Goal: Task Accomplishment & Management: Manage account settings

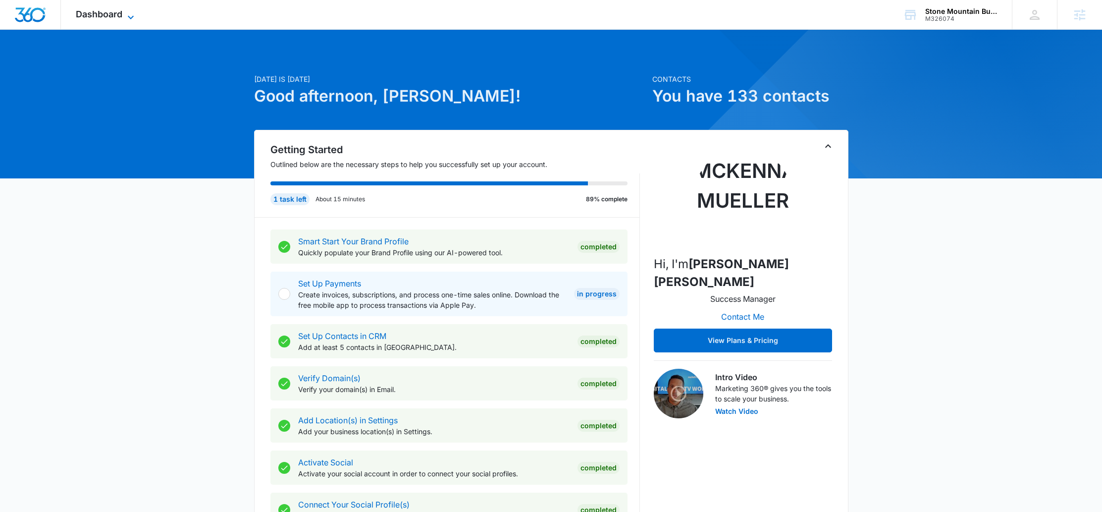
click at [119, 19] on span "Dashboard" at bounding box center [99, 14] width 47 height 10
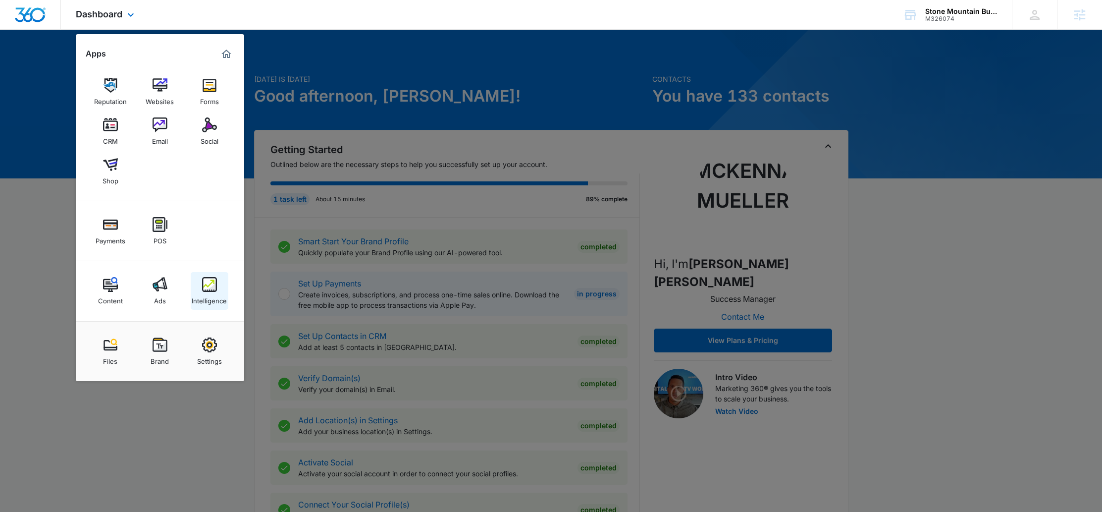
click at [217, 283] on link "Intelligence" at bounding box center [210, 291] width 38 height 38
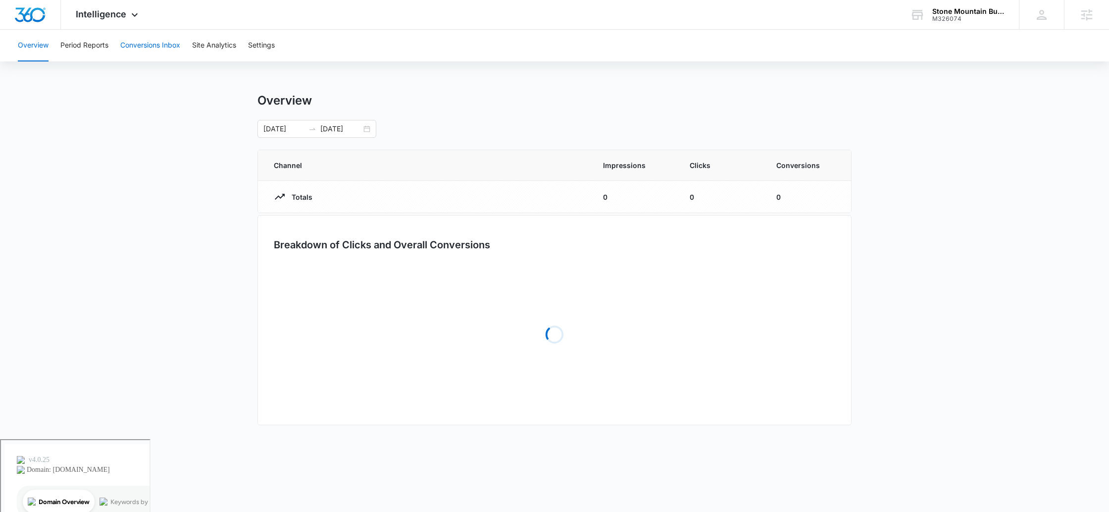
click at [154, 50] on button "Conversions Inbox" at bounding box center [150, 46] width 60 height 32
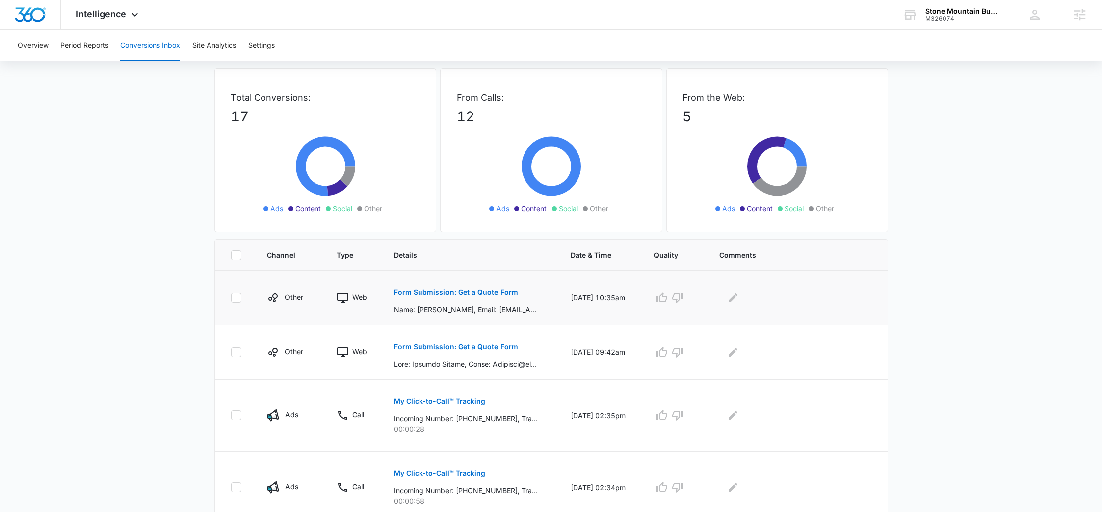
scroll to position [42, 0]
click at [459, 290] on p "Form Submission: Get a Quote Form" at bounding box center [456, 291] width 124 height 7
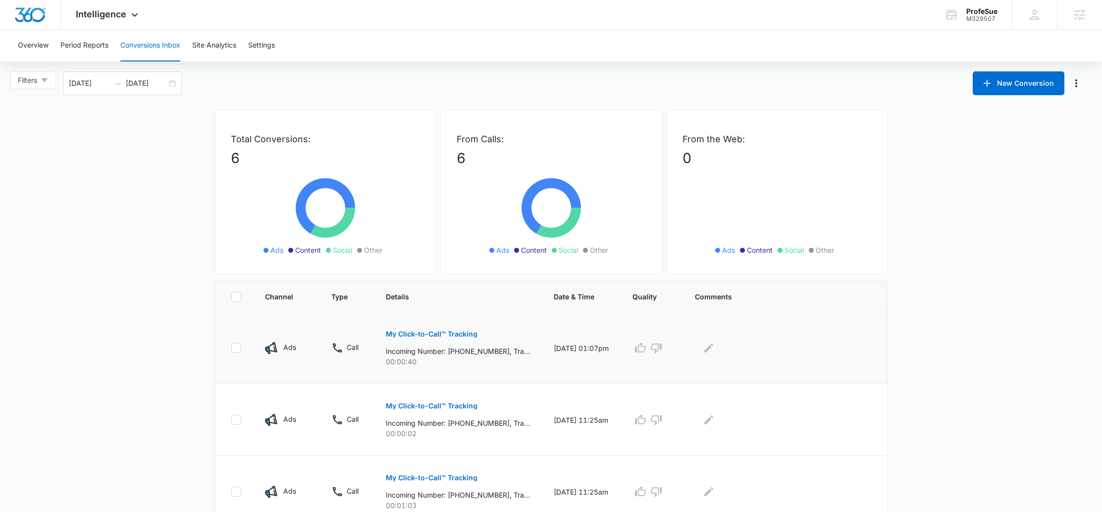
click at [448, 332] on p "My Click-to-Call™ Tracking" at bounding box center [432, 333] width 92 height 7
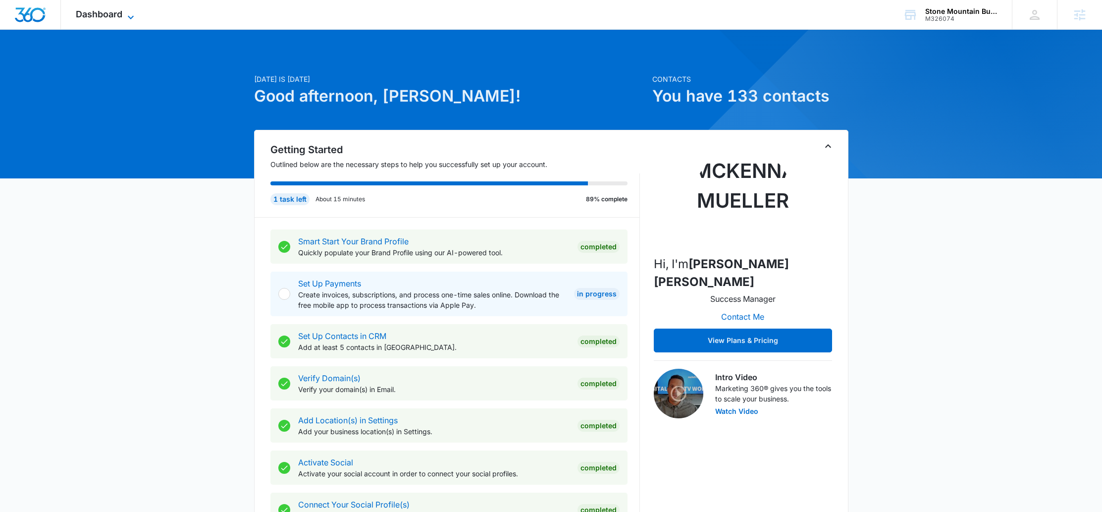
click at [100, 18] on span "Dashboard" at bounding box center [99, 14] width 47 height 10
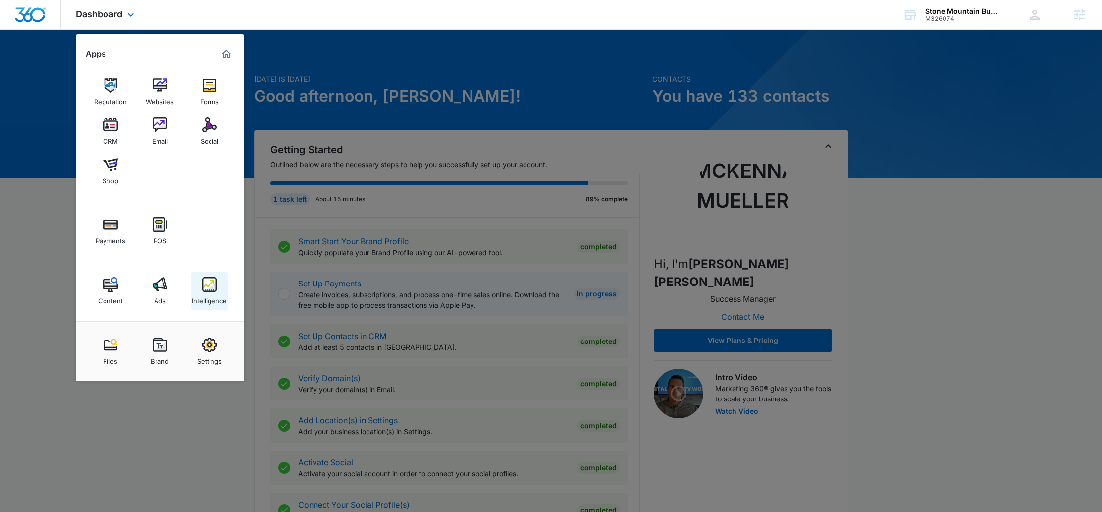
click at [208, 292] on div "Intelligence" at bounding box center [209, 298] width 35 height 13
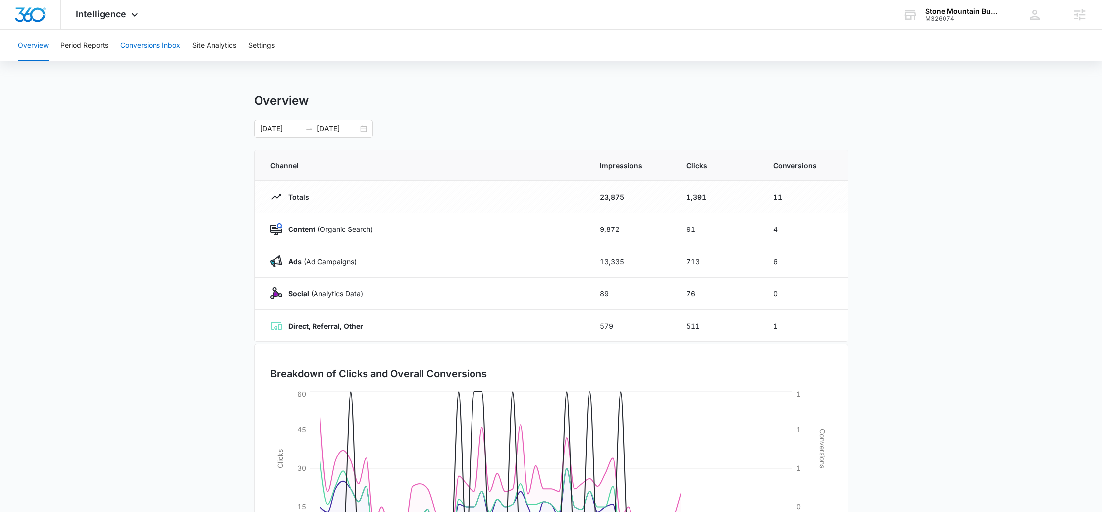
click at [163, 43] on button "Conversions Inbox" at bounding box center [150, 46] width 60 height 32
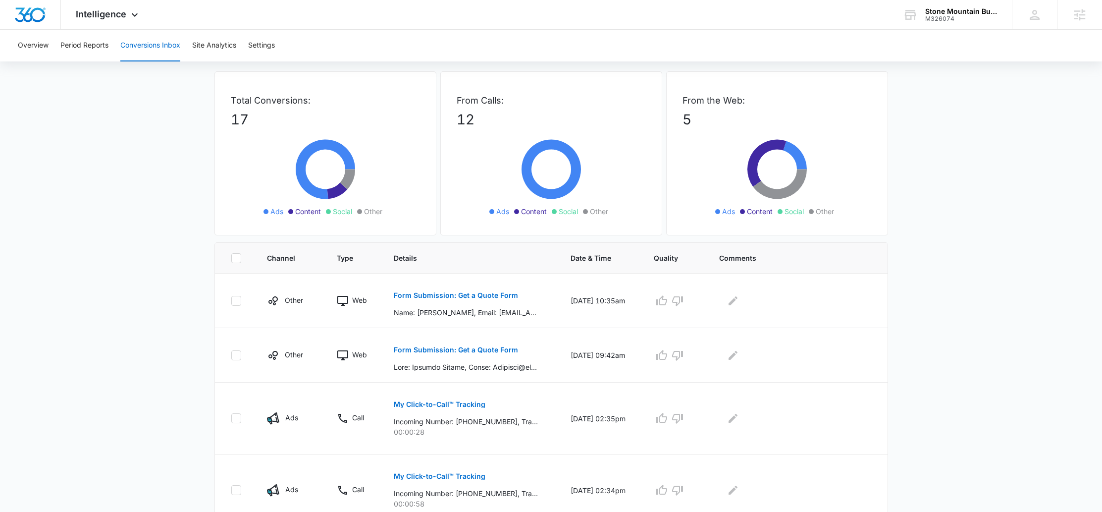
scroll to position [47, 0]
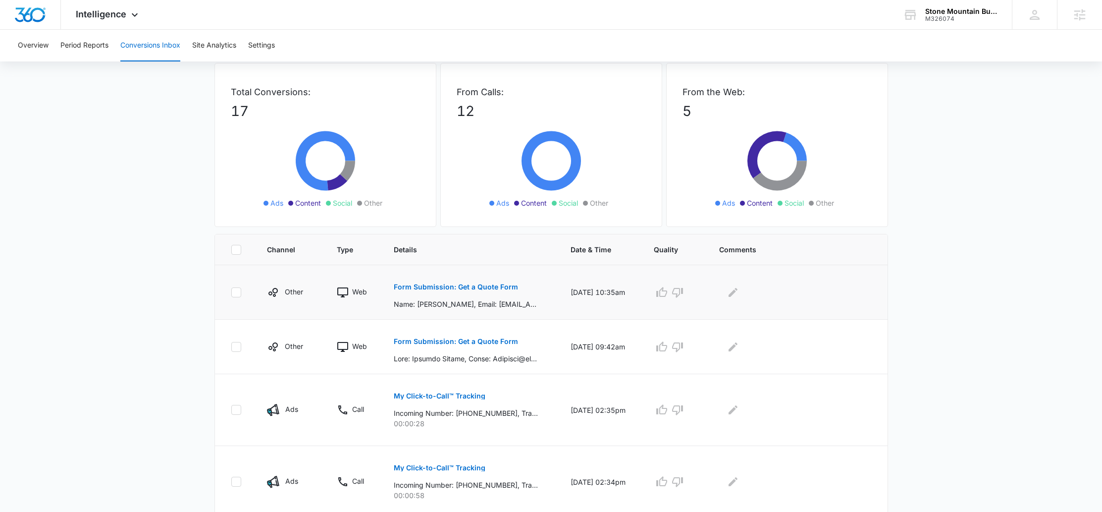
click at [461, 289] on p "Form Submission: Get a Quote Form" at bounding box center [456, 286] width 124 height 7
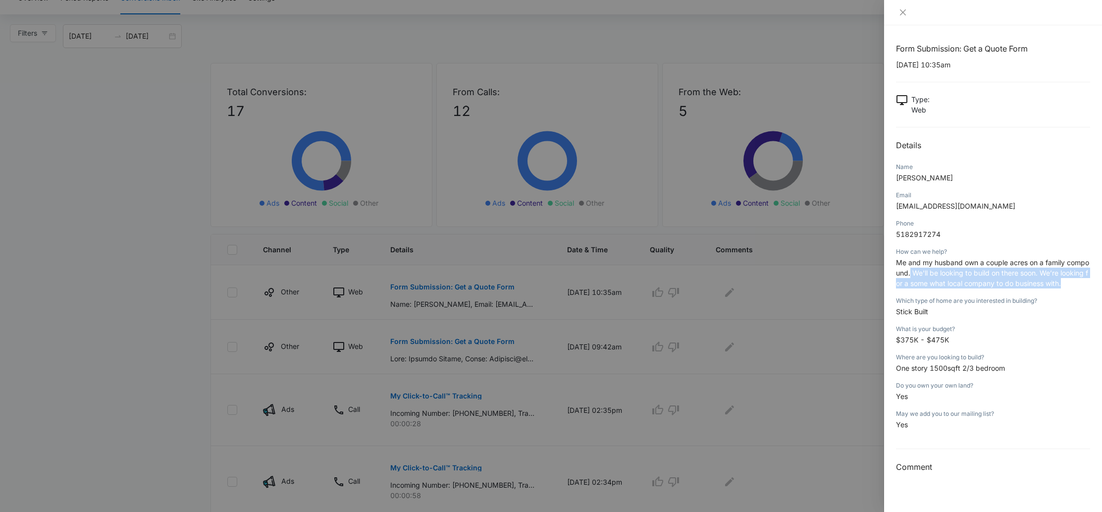
drag, startPoint x: 909, startPoint y: 277, endPoint x: 1072, endPoint y: 283, distance: 162.5
click at [1072, 283] on p "Me and my husband own a couple acres on a family compound. We'll be looking to …" at bounding box center [993, 272] width 194 height 31
click at [829, 294] on div at bounding box center [551, 256] width 1102 height 512
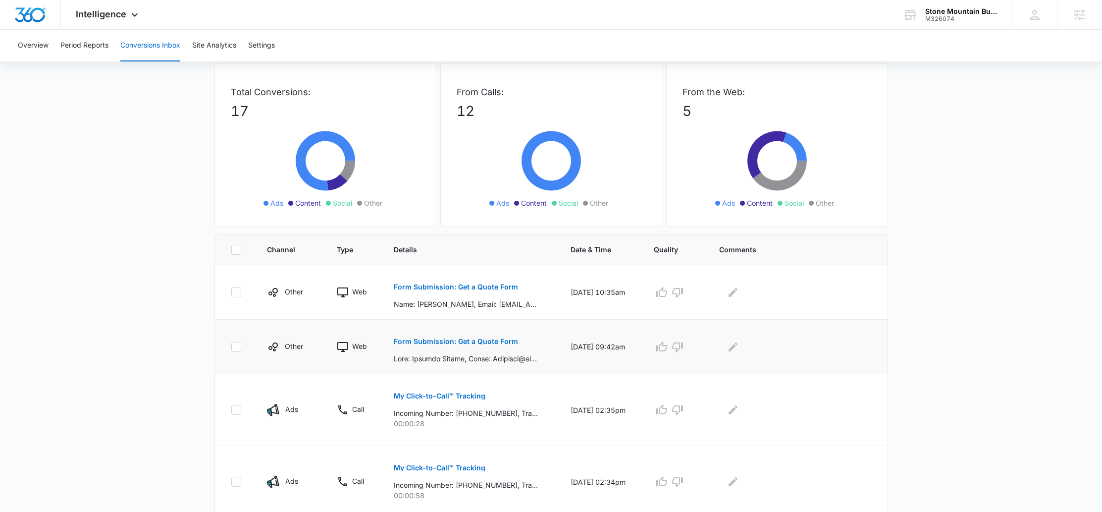
click at [446, 338] on p "Form Submission: Get a Quote Form" at bounding box center [456, 341] width 124 height 7
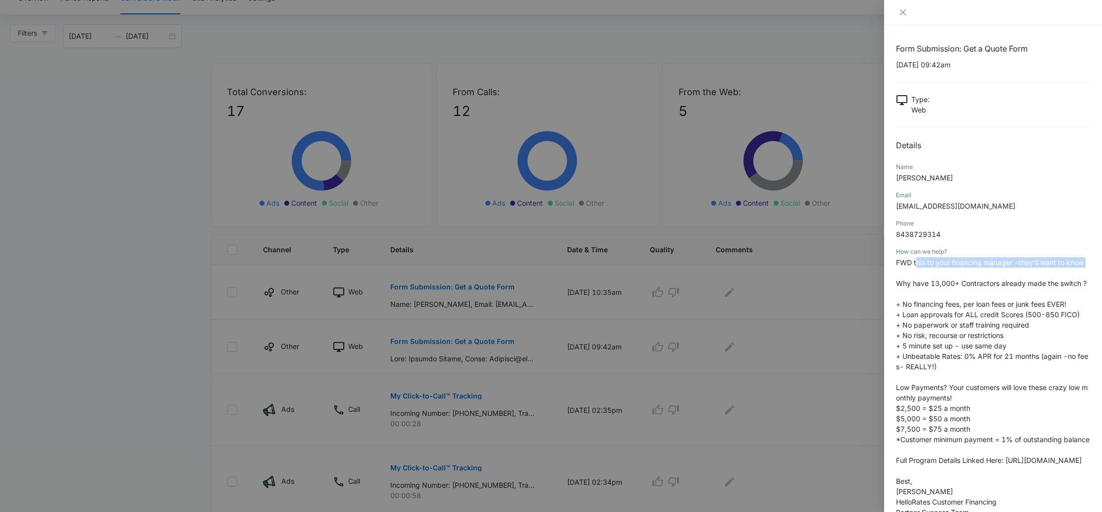
drag, startPoint x: 929, startPoint y: 262, endPoint x: 1072, endPoint y: 279, distance: 143.6
click at [1072, 279] on p "FWD this to your financing manager -they’ll want to know Why have 13,000+ Contr…" at bounding box center [993, 397] width 194 height 281
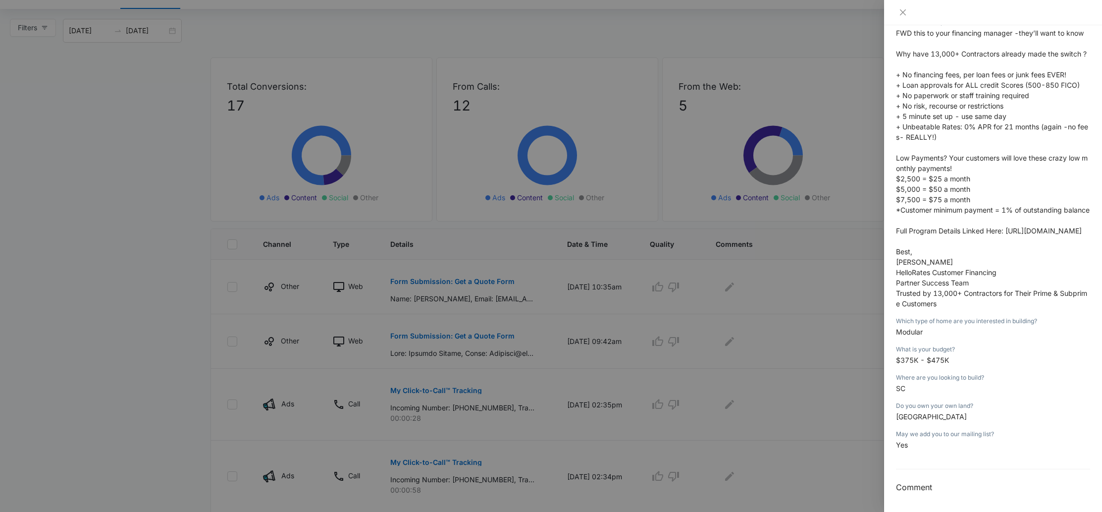
scroll to position [53, 0]
click at [837, 325] on div at bounding box center [551, 256] width 1102 height 512
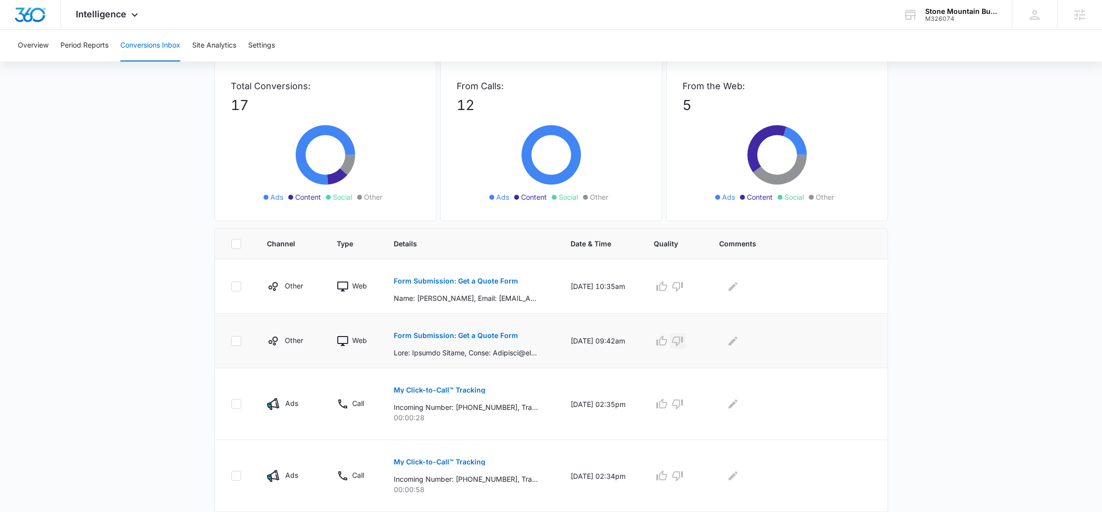
click at [680, 337] on icon "button" at bounding box center [677, 341] width 12 height 12
click at [732, 345] on icon "Edit Comments" at bounding box center [733, 341] width 12 height 12
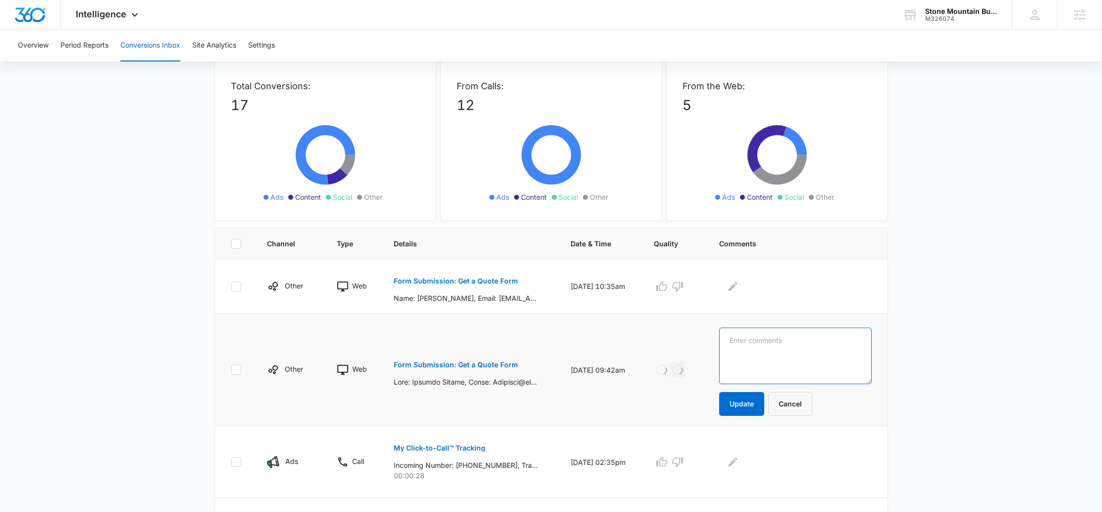
click at [778, 343] on textarea at bounding box center [795, 355] width 152 height 56
type textarea "Financing"
click at [741, 398] on button "Update" at bounding box center [741, 404] width 45 height 24
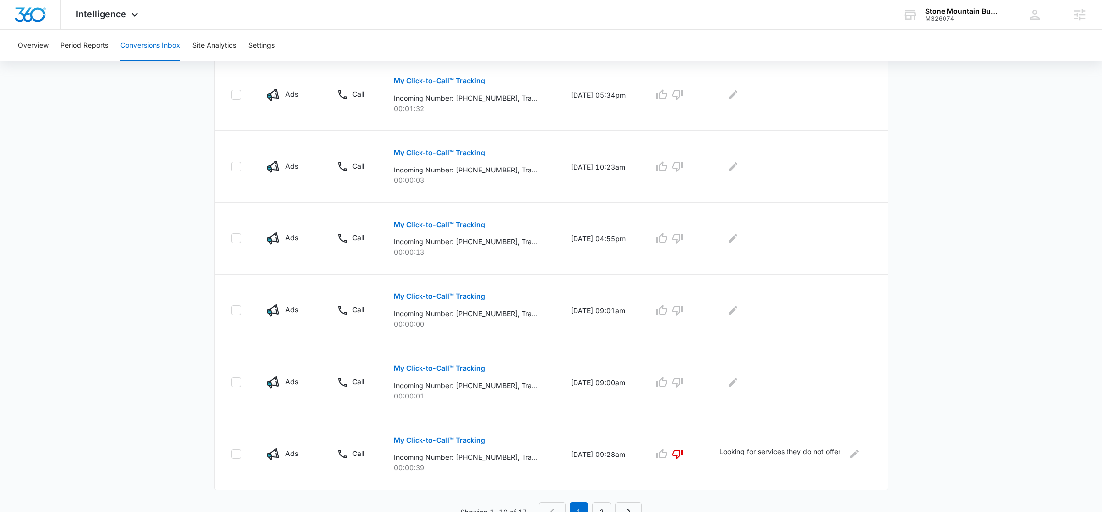
scroll to position [514, 0]
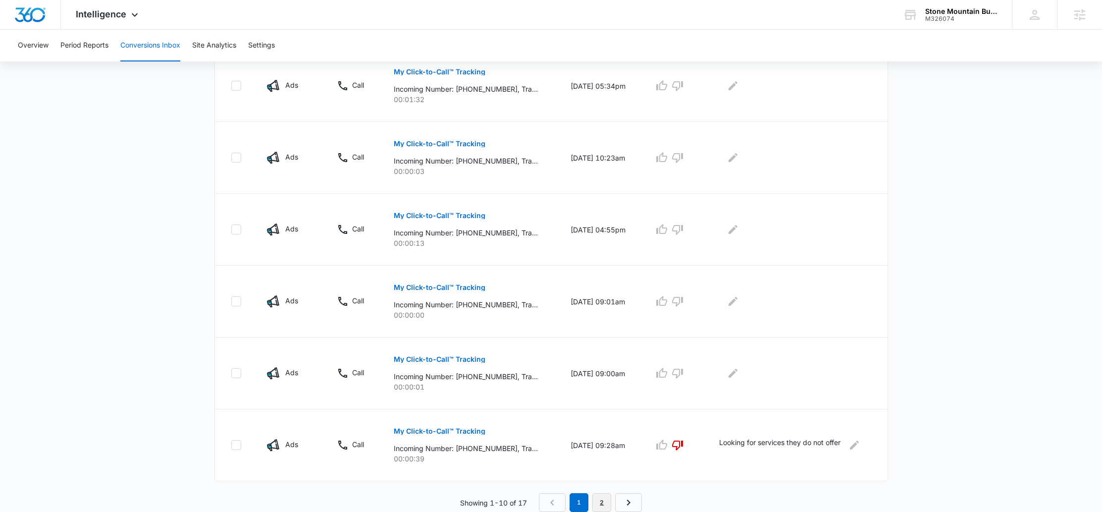
click at [603, 506] on link "2" at bounding box center [601, 502] width 19 height 19
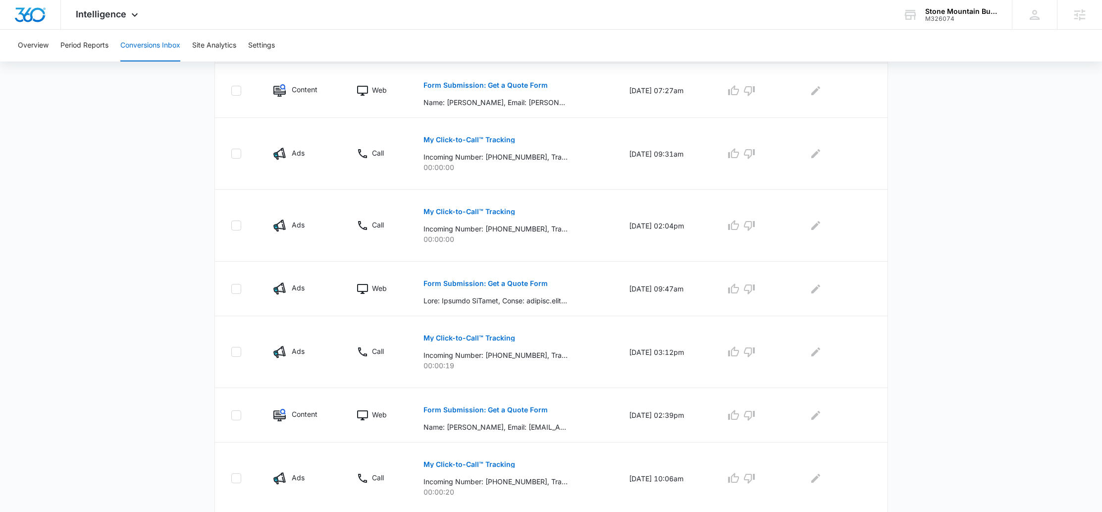
scroll to position [282, 0]
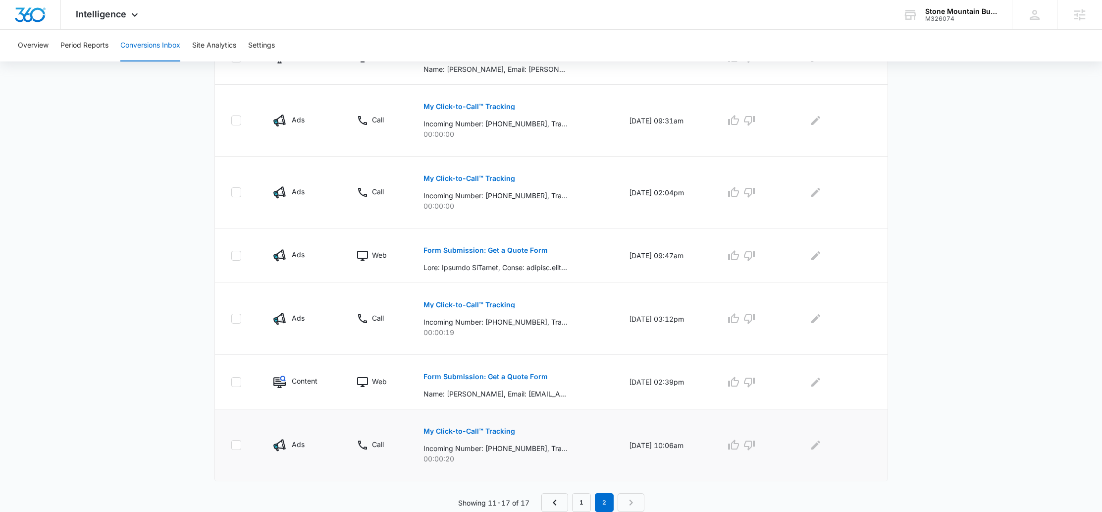
click at [501, 428] on p "My Click-to-Call™ Tracking" at bounding box center [469, 430] width 92 height 7
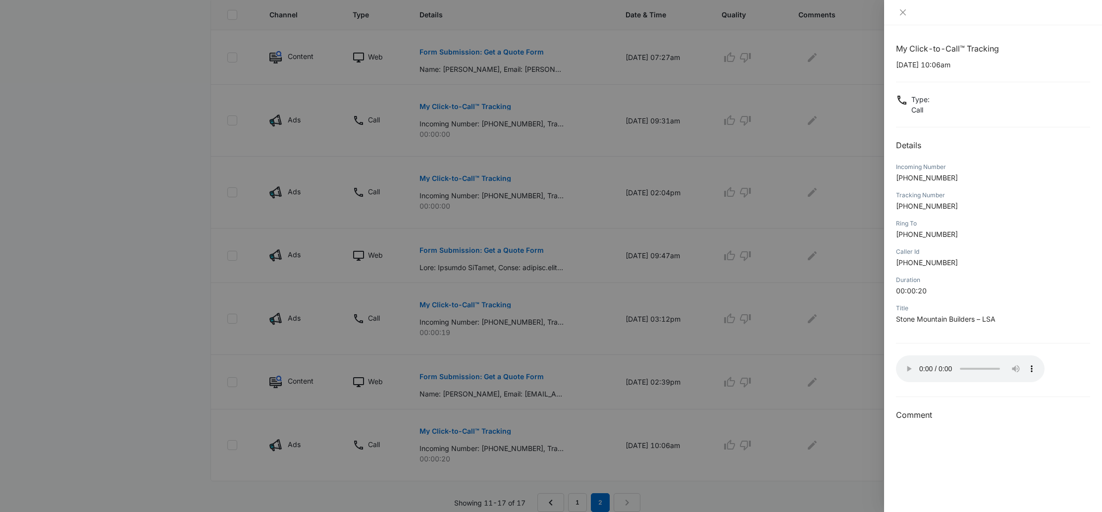
click at [492, 375] on div at bounding box center [551, 256] width 1102 height 512
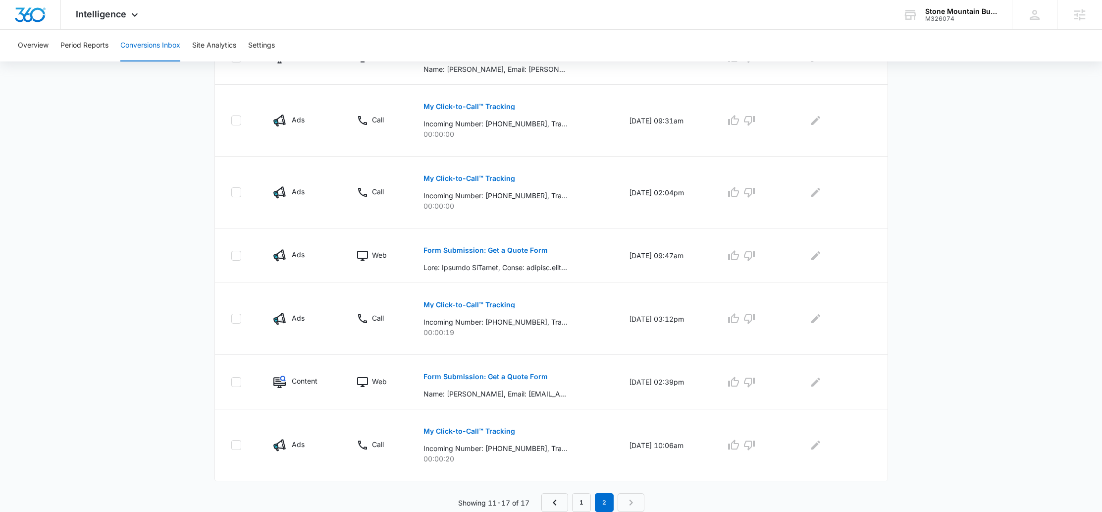
click at [495, 375] on p "Form Submission: Get a Quote Form" at bounding box center [485, 376] width 124 height 7
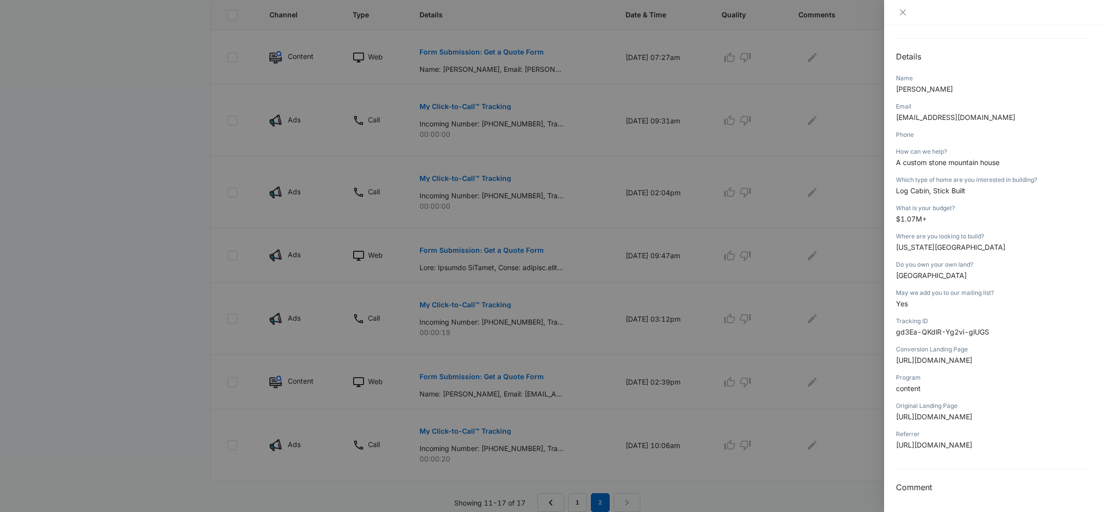
scroll to position [0, 0]
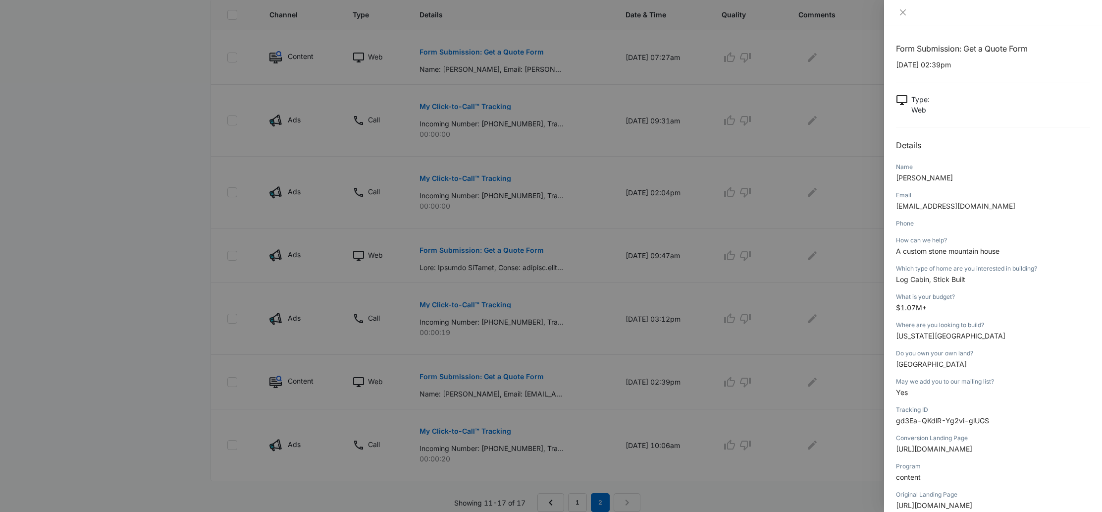
click at [872, 212] on div at bounding box center [551, 256] width 1102 height 512
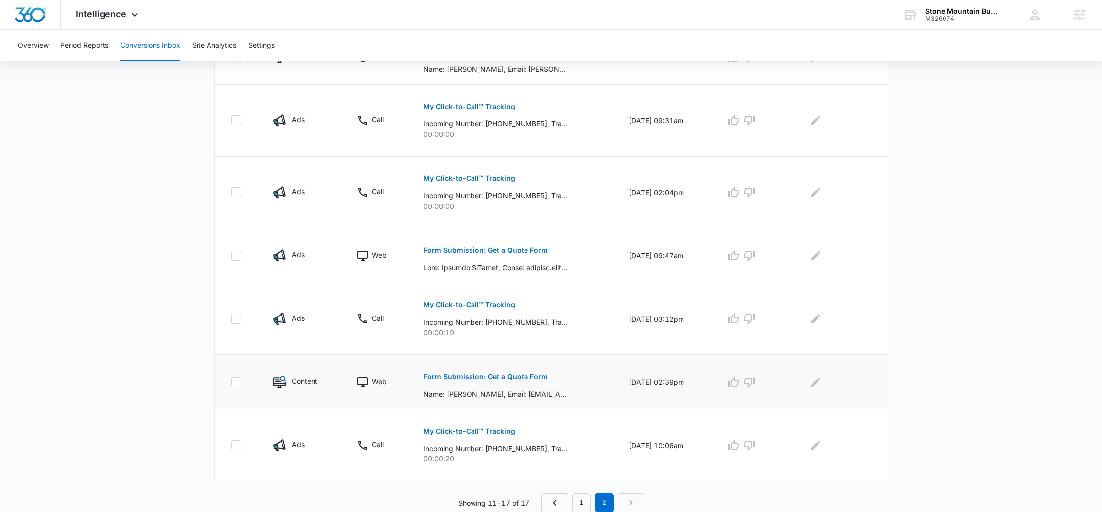
click at [501, 373] on p "Form Submission: Get a Quote Form" at bounding box center [485, 376] width 124 height 7
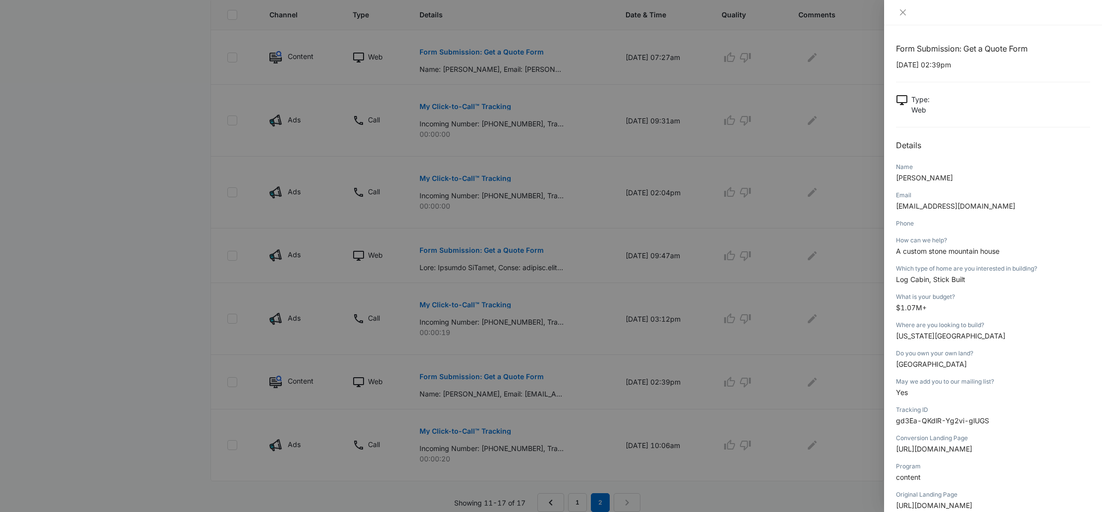
click at [863, 271] on div at bounding box center [551, 256] width 1102 height 512
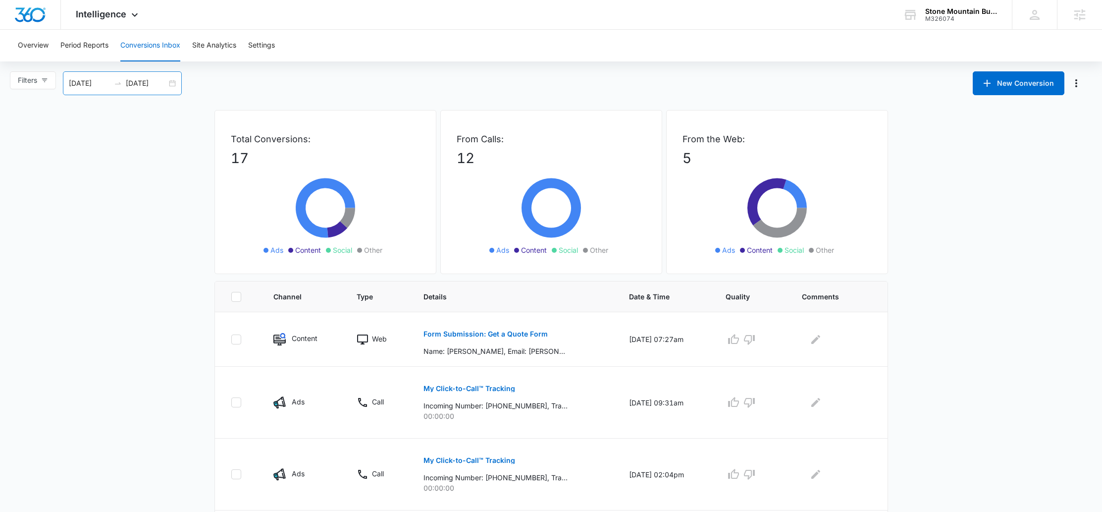
click at [176, 80] on div "09/14/2025 10/14/2025" at bounding box center [122, 83] width 119 height 24
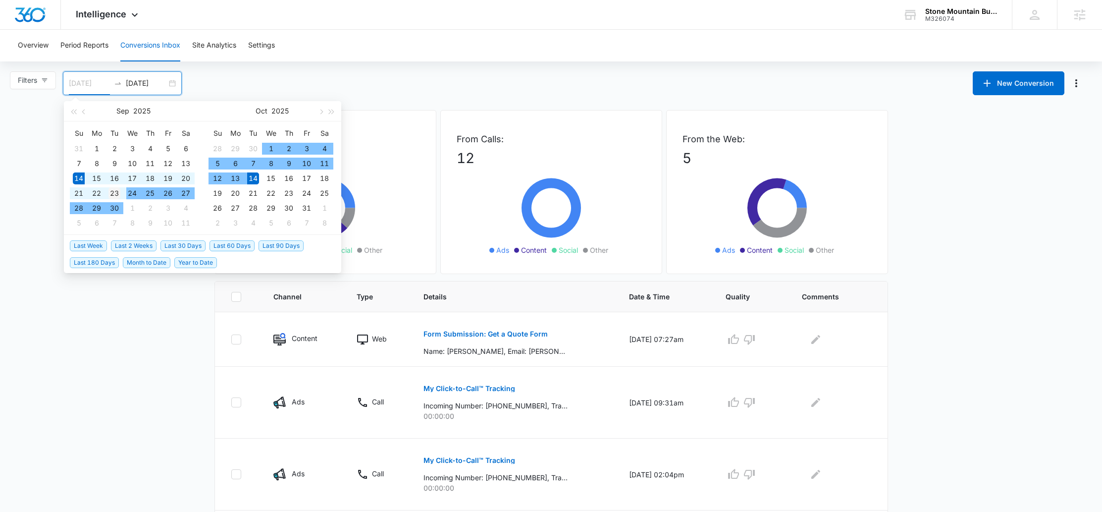
type input "09/23/2025"
click at [114, 196] on div "23" at bounding box center [114, 193] width 12 height 12
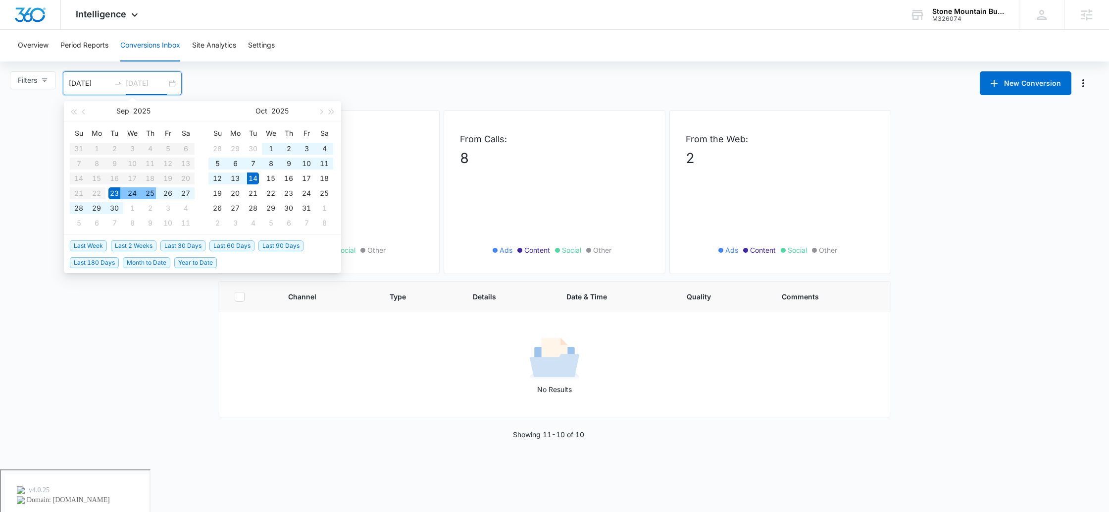
type input "[DATE]"
click at [459, 96] on main "Filters 09/23/2025 10/14/2025 New Conversion Sep 2025 Su Mo Tu We Th Fr Sa 31 1…" at bounding box center [554, 255] width 1109 height 368
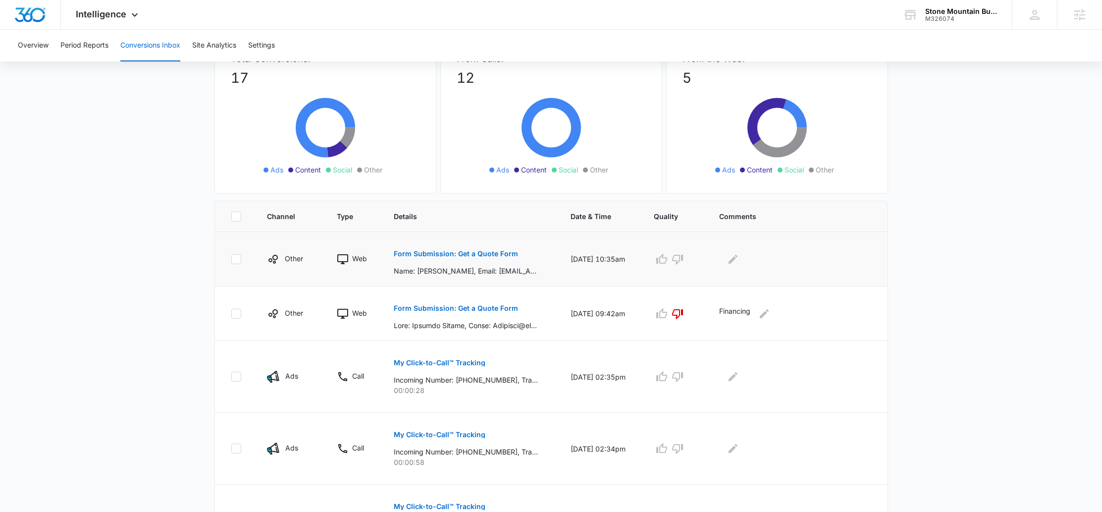
scroll to position [195, 0]
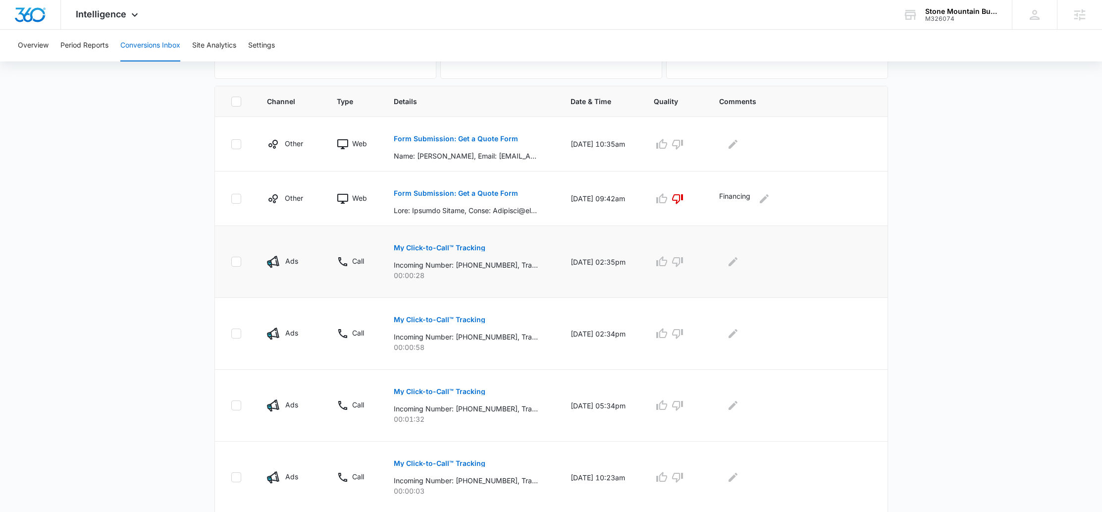
click at [432, 245] on p "My Click-to-Call™ Tracking" at bounding box center [440, 247] width 92 height 7
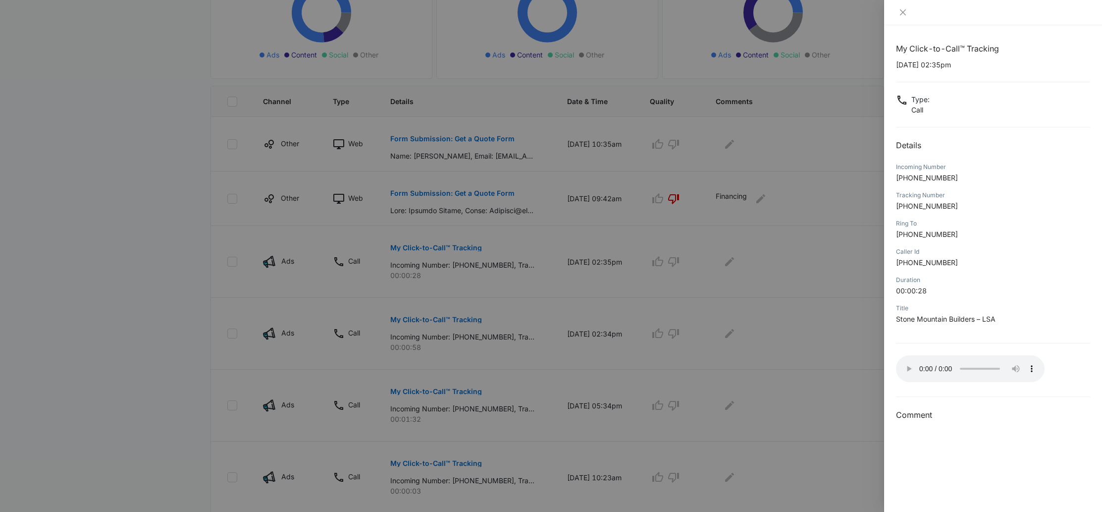
click at [821, 253] on div at bounding box center [551, 256] width 1102 height 512
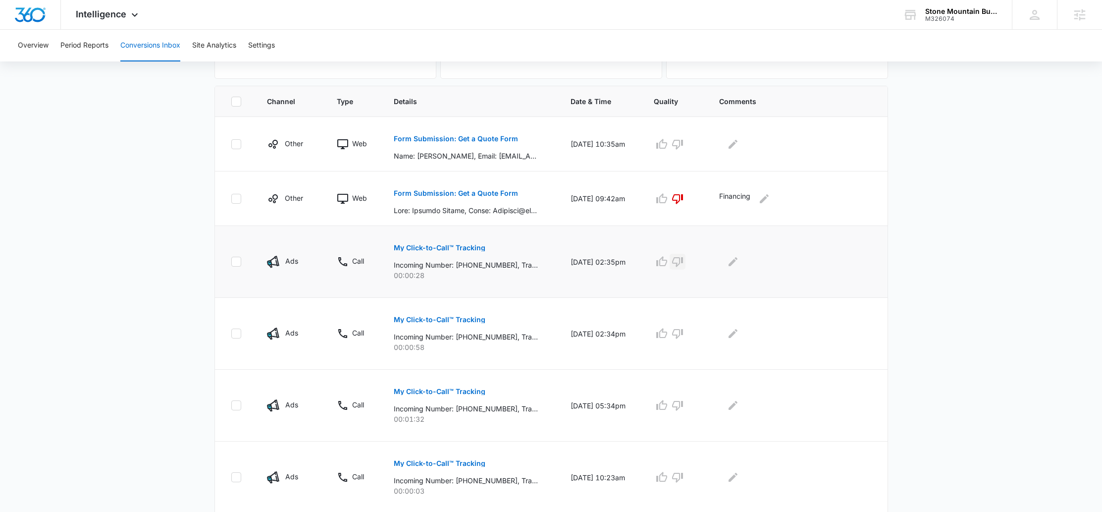
click at [683, 259] on icon "button" at bounding box center [677, 262] width 11 height 10
click at [433, 321] on p "My Click-to-Call™ Tracking" at bounding box center [440, 319] width 92 height 7
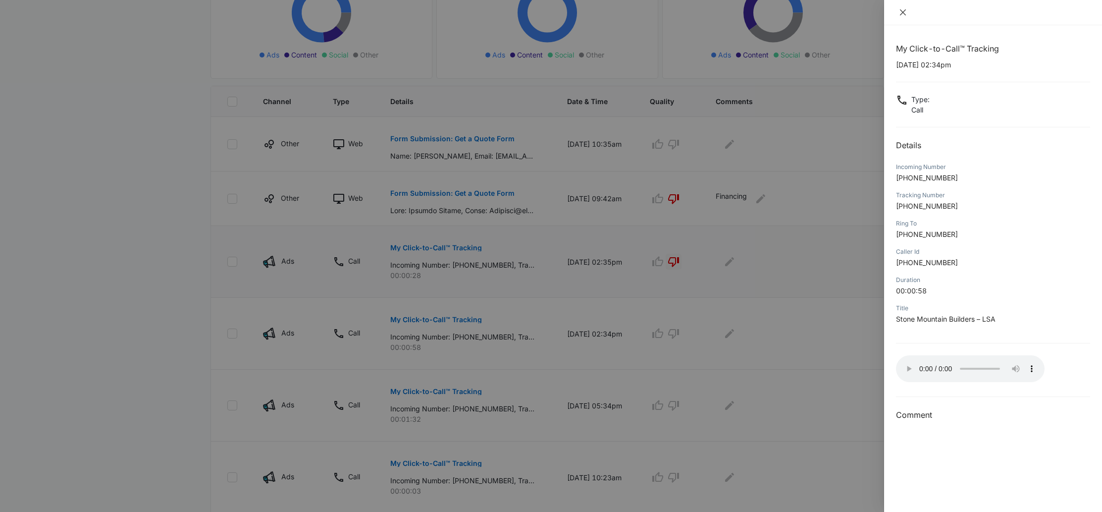
click at [905, 11] on icon "close" at bounding box center [903, 12] width 8 height 8
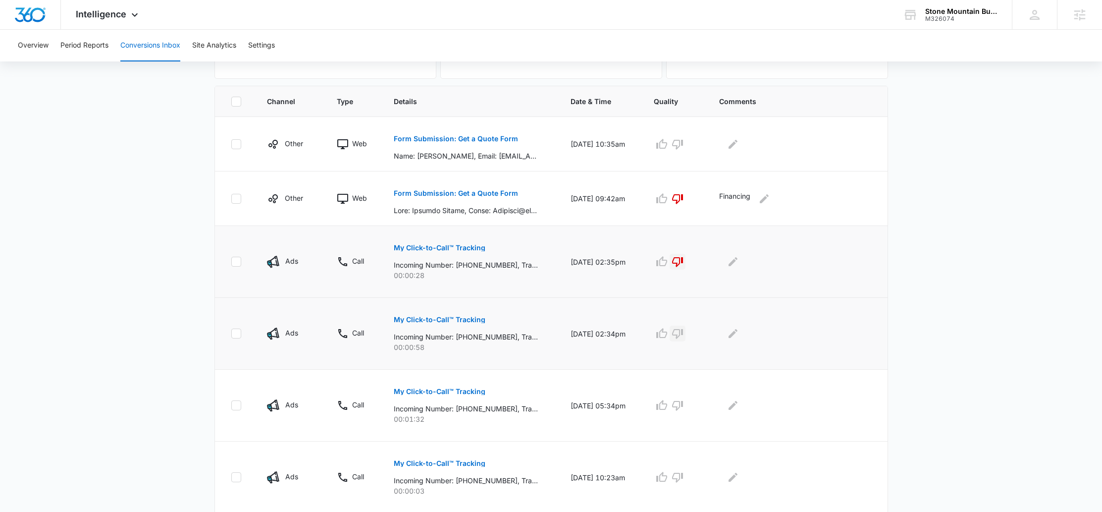
click at [683, 338] on icon "button" at bounding box center [677, 333] width 12 height 12
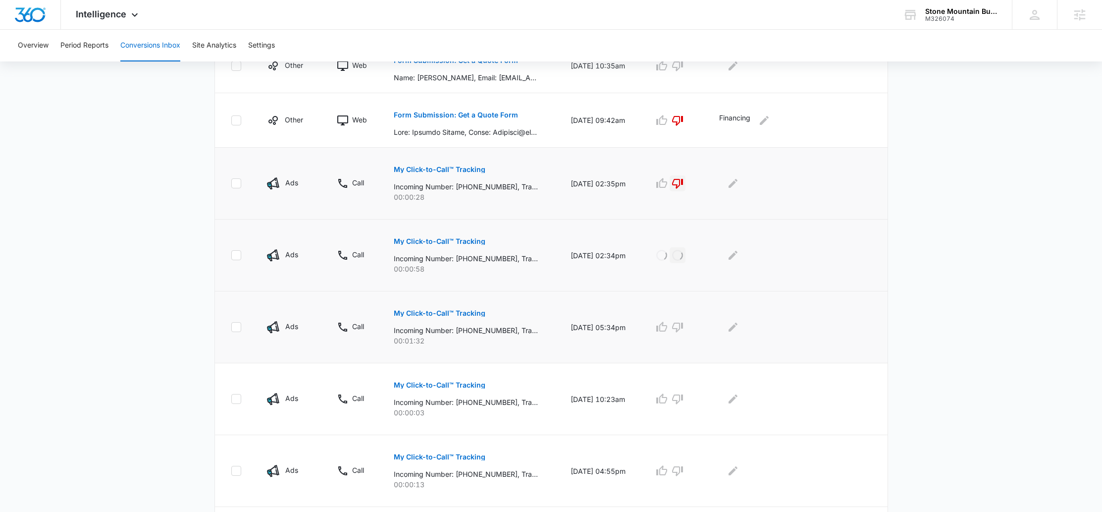
scroll to position [283, 0]
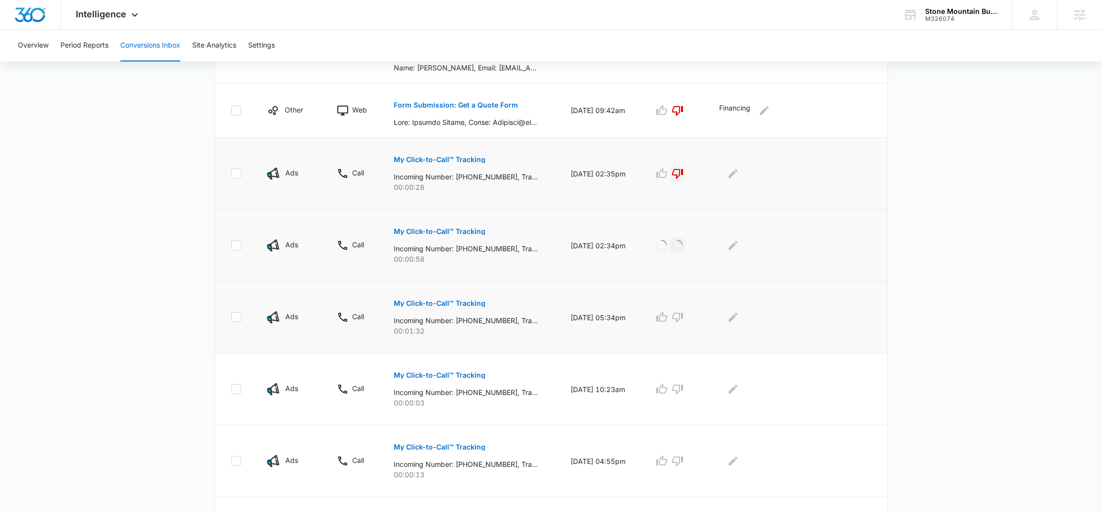
click at [416, 302] on p "My Click-to-Call™ Tracking" at bounding box center [440, 303] width 92 height 7
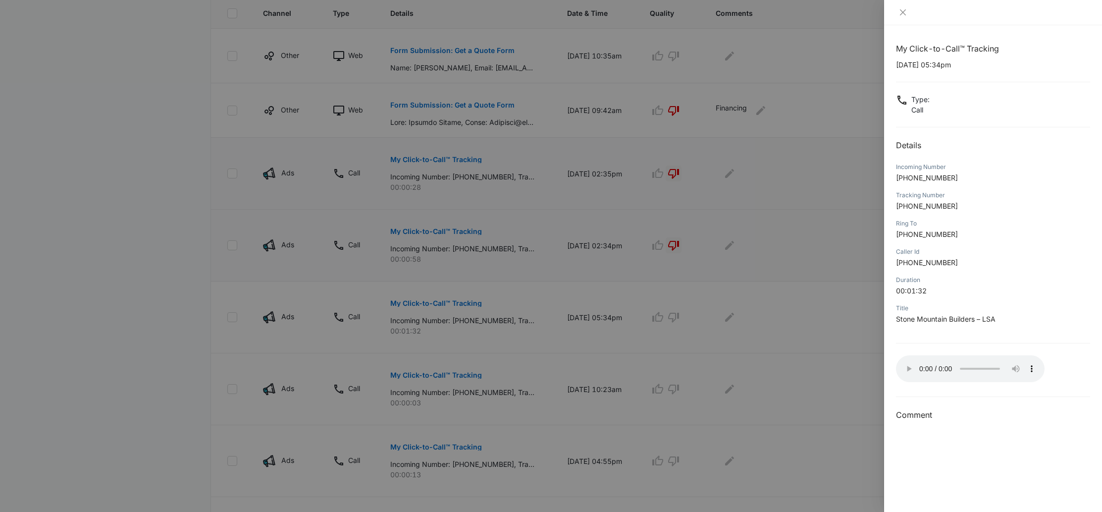
click at [766, 292] on div at bounding box center [551, 256] width 1102 height 512
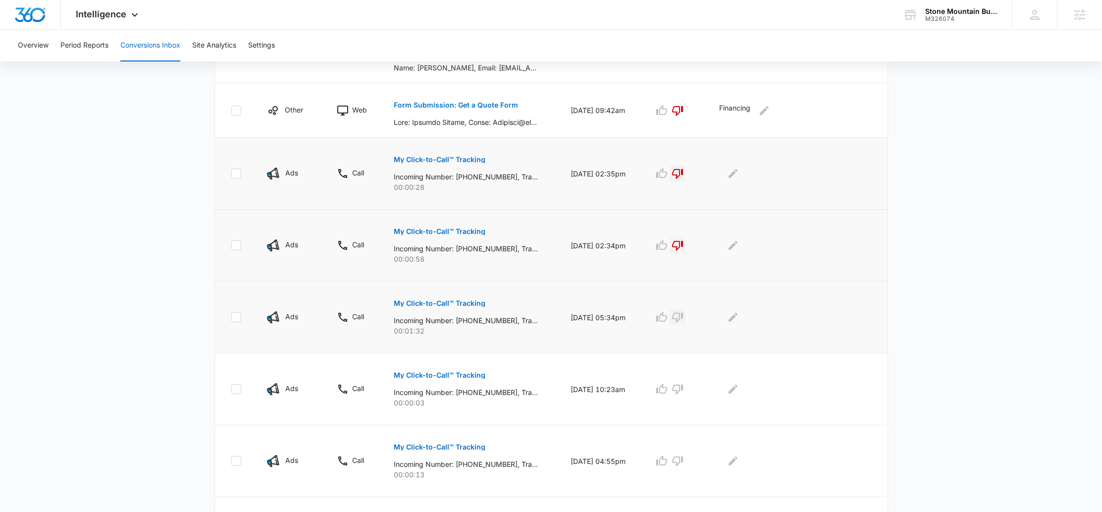
click at [683, 315] on icon "button" at bounding box center [677, 317] width 12 height 12
click at [739, 317] on icon "Edit Comments" at bounding box center [733, 317] width 12 height 12
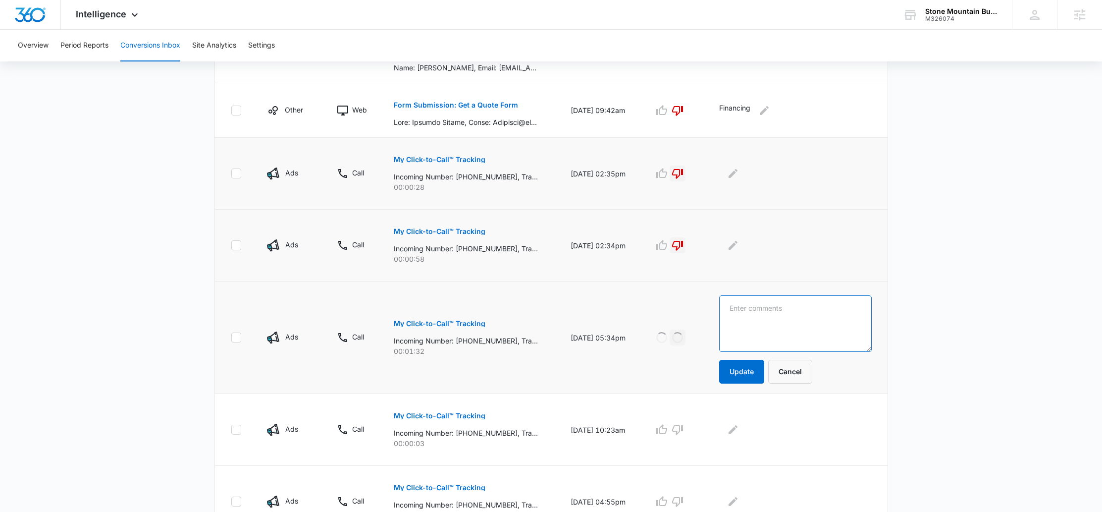
click at [824, 318] on textarea at bounding box center [795, 323] width 152 height 56
type textarea "hiring"
click at [739, 366] on button "Update" at bounding box center [741, 371] width 45 height 24
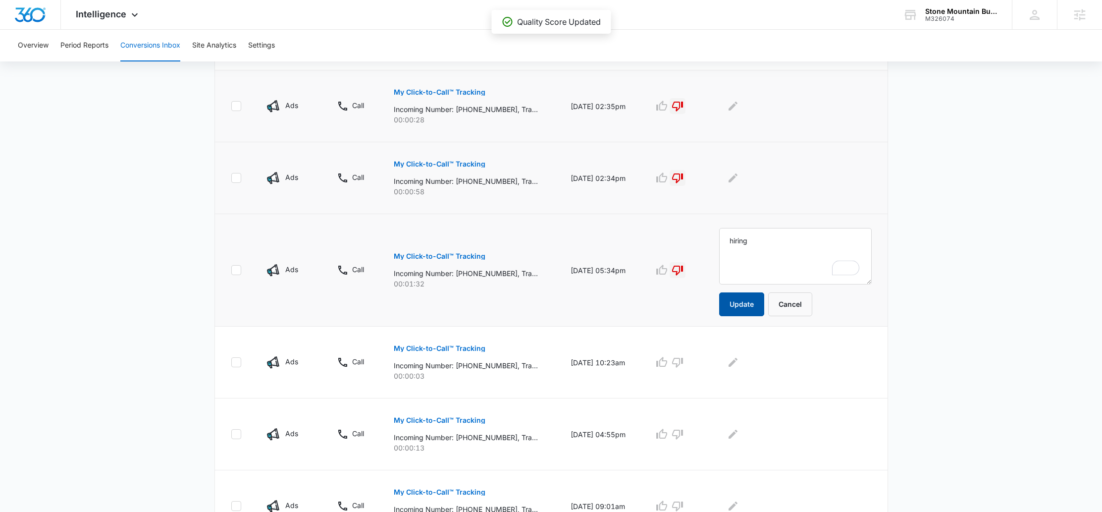
scroll to position [353, 0]
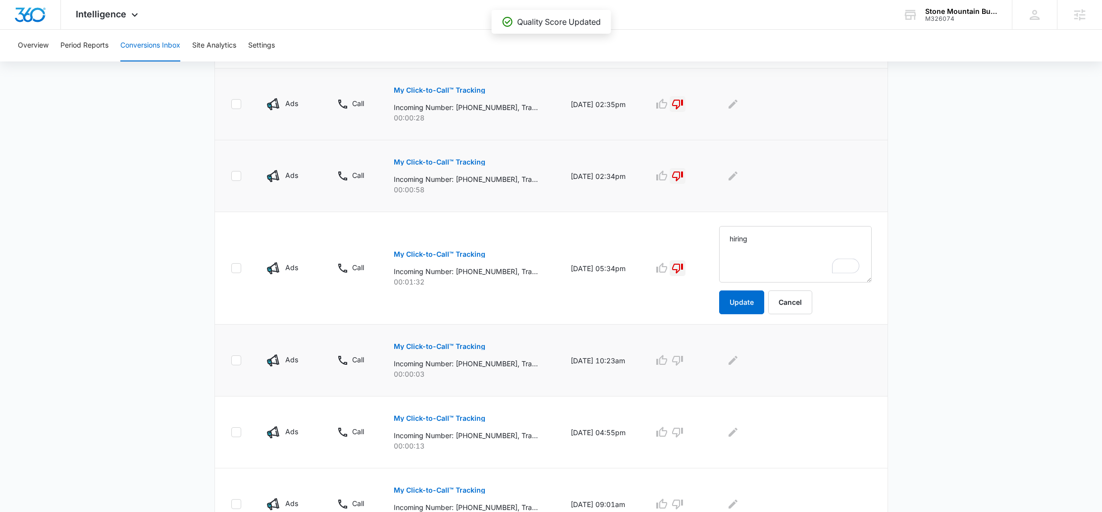
click at [448, 349] on button "My Click-to-Call™ Tracking" at bounding box center [440, 346] width 92 height 24
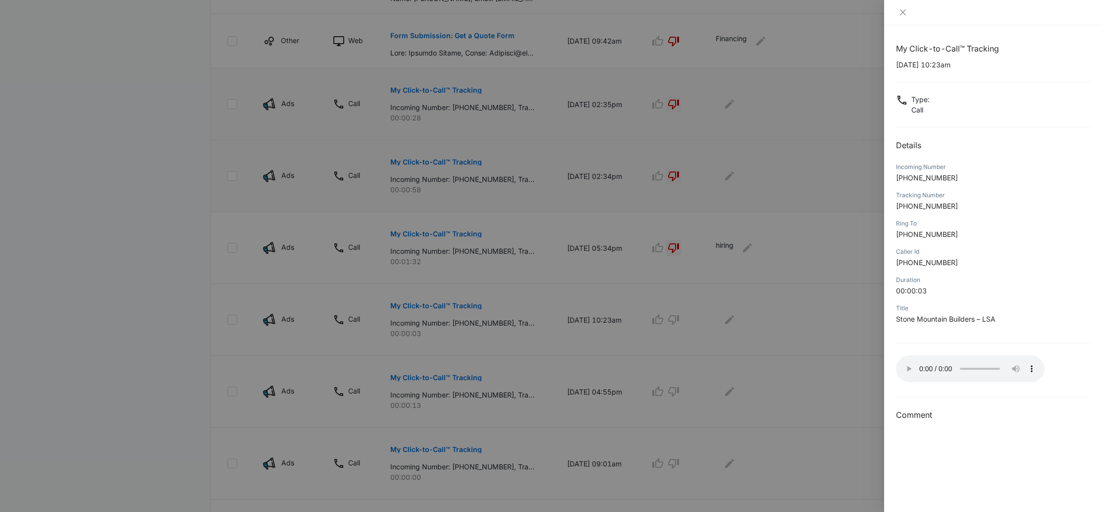
click at [723, 217] on div at bounding box center [551, 256] width 1102 height 512
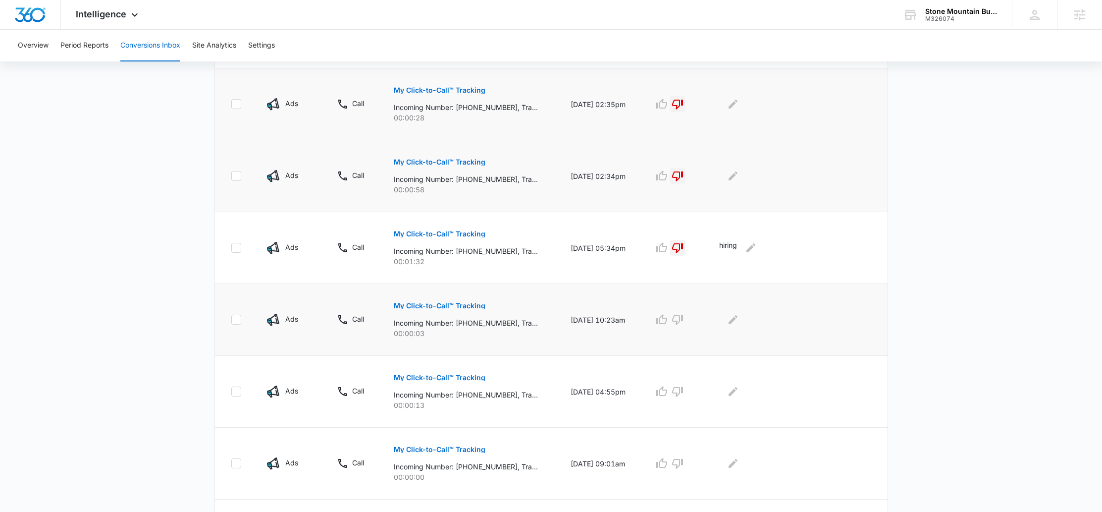
click at [428, 303] on p "My Click-to-Call™ Tracking" at bounding box center [440, 305] width 92 height 7
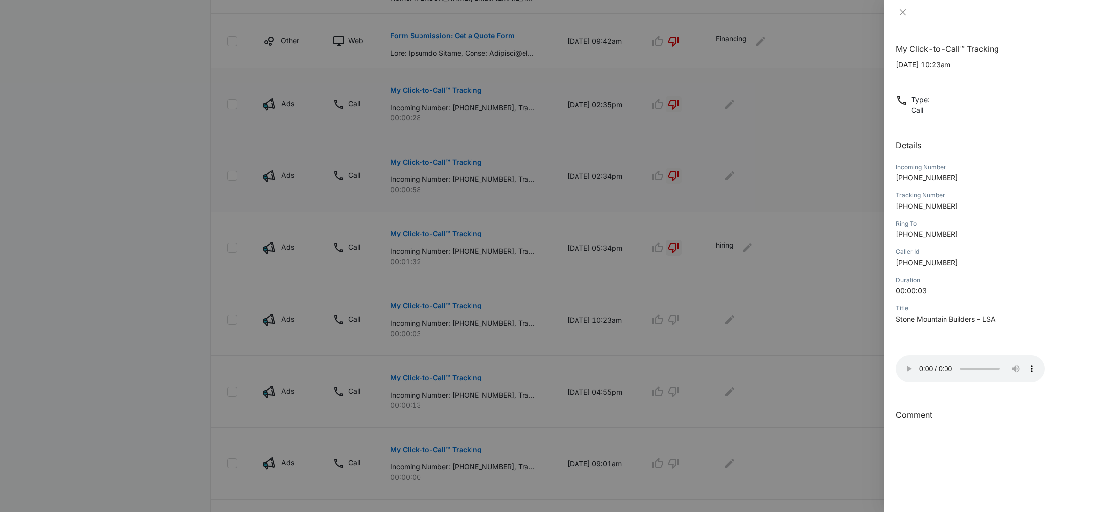
click at [844, 366] on div at bounding box center [551, 256] width 1102 height 512
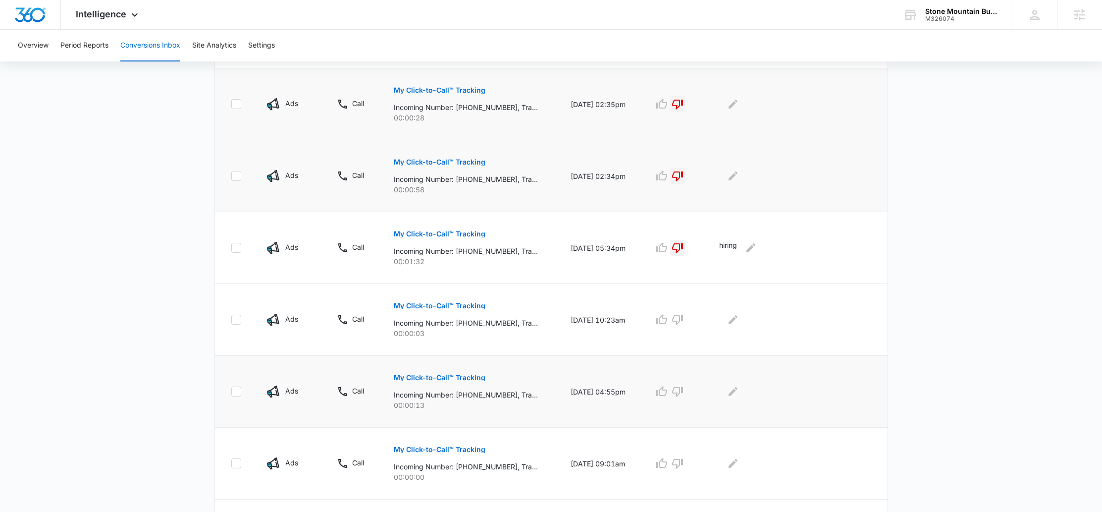
click at [433, 374] on p "My Click-to-Call™ Tracking" at bounding box center [440, 377] width 92 height 7
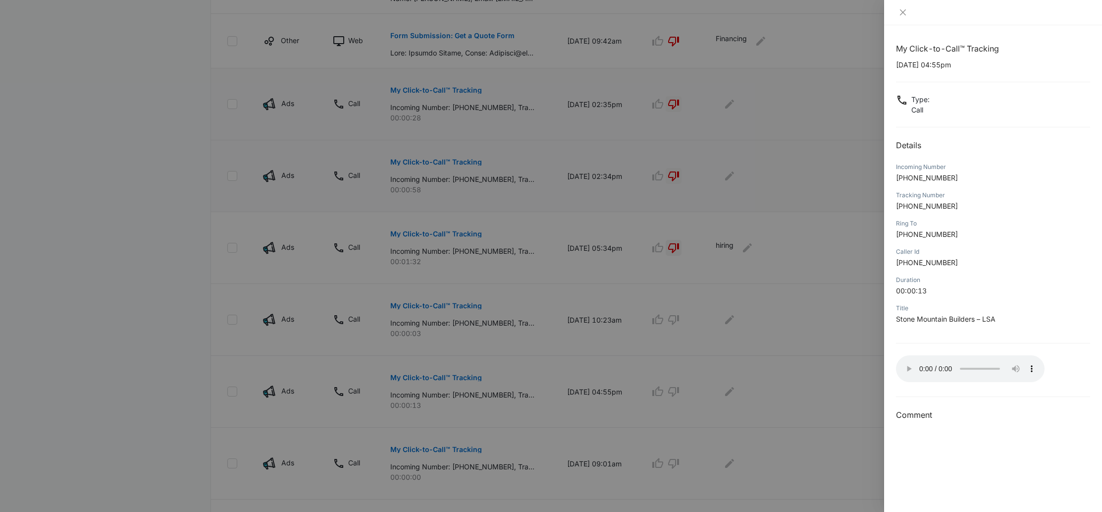
click at [804, 208] on div at bounding box center [551, 256] width 1102 height 512
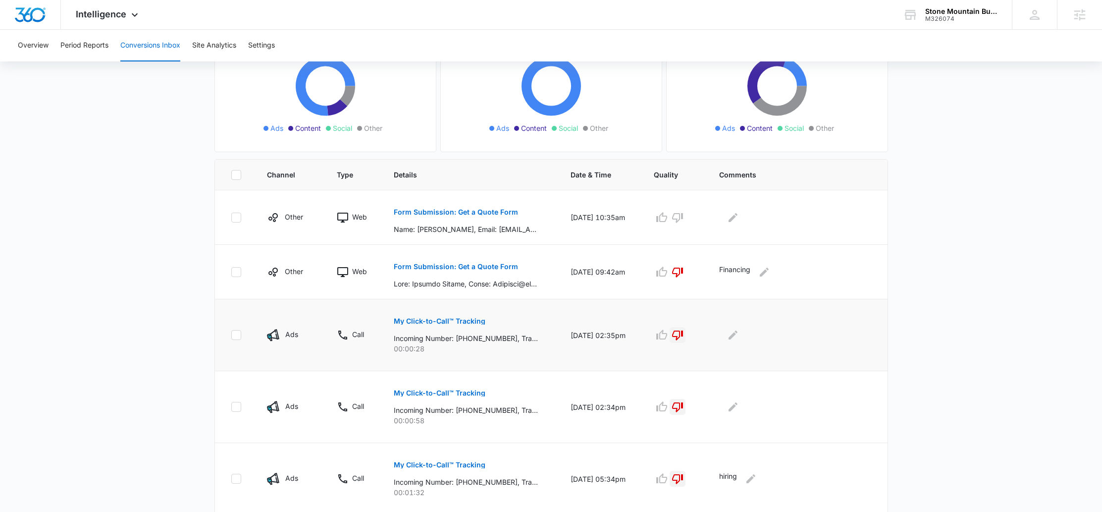
scroll to position [160, 0]
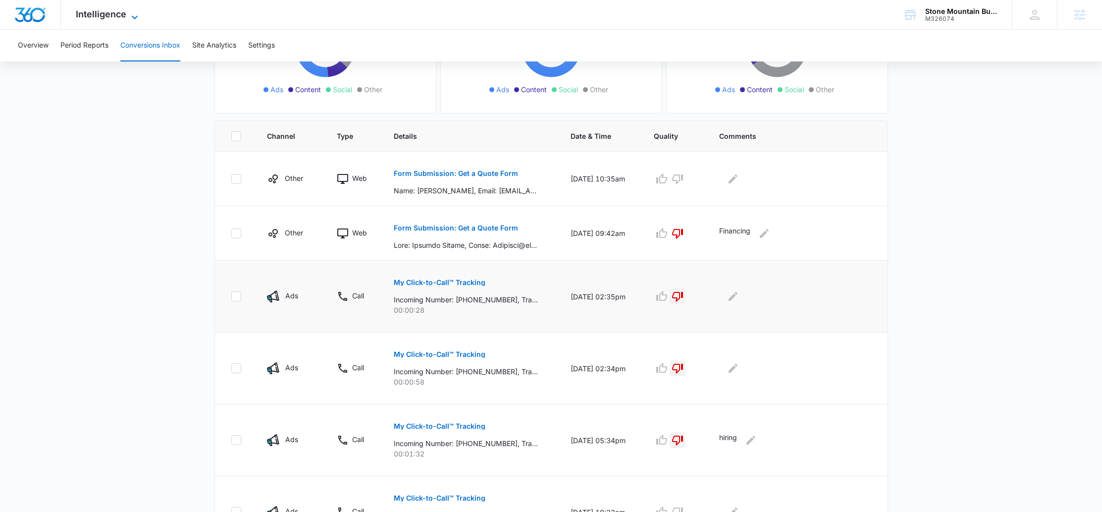
click at [96, 14] on span "Intelligence" at bounding box center [101, 14] width 51 height 10
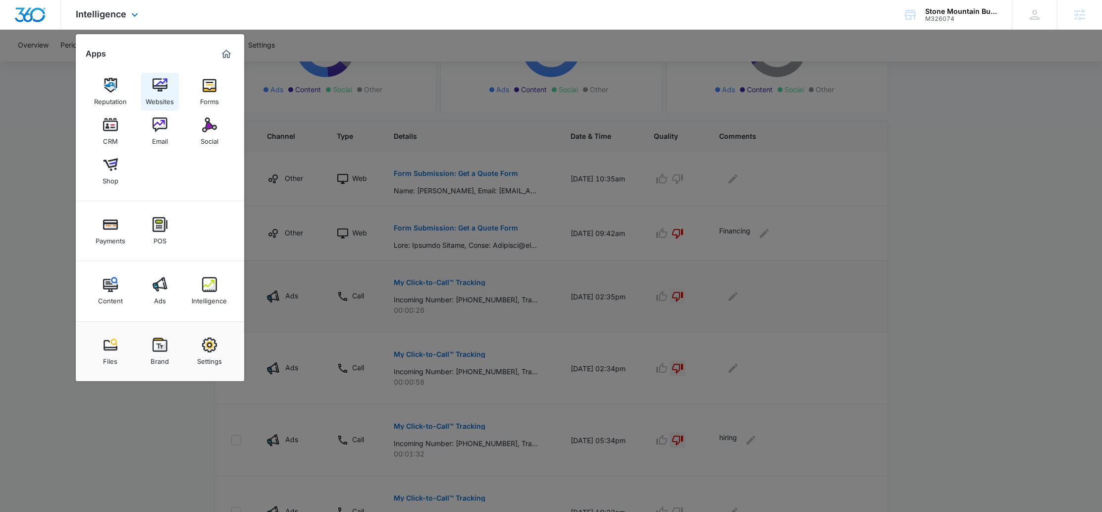
click at [162, 87] on img at bounding box center [160, 85] width 15 height 15
